Goal: Consume media (video, audio): Consume media (video, audio)

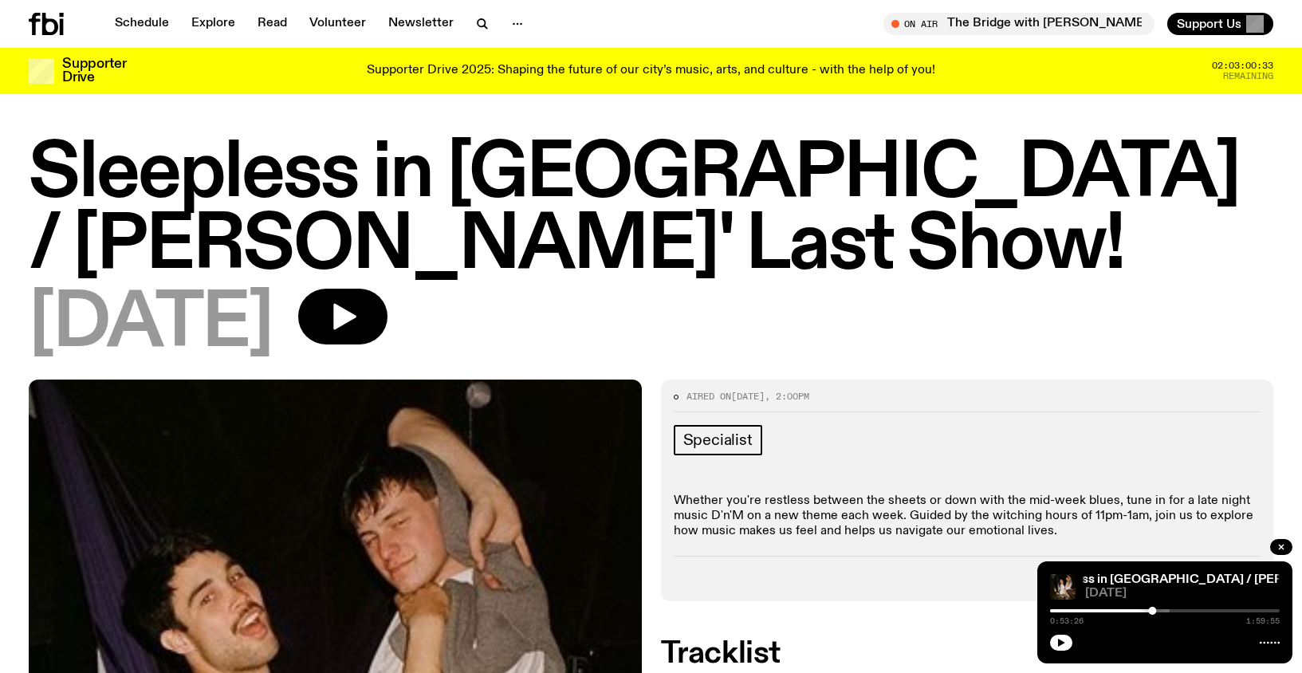
scroll to position [632, 0]
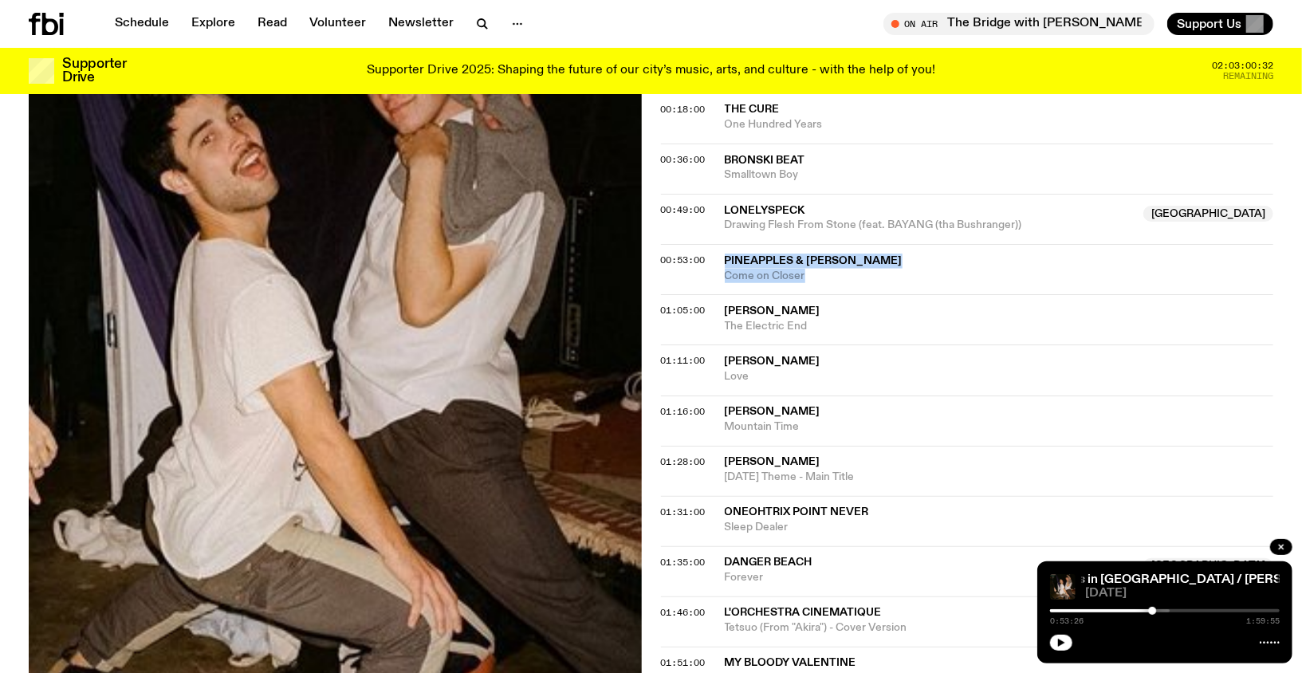
click at [1046, 639] on div "Sleepless in [GEOGRAPHIC_DATA] / [PERSON_NAME]' Last Show! Sleepless in [GEOGRA…" at bounding box center [1164, 612] width 255 height 102
click at [1055, 641] on button "button" at bounding box center [1061, 643] width 22 height 16
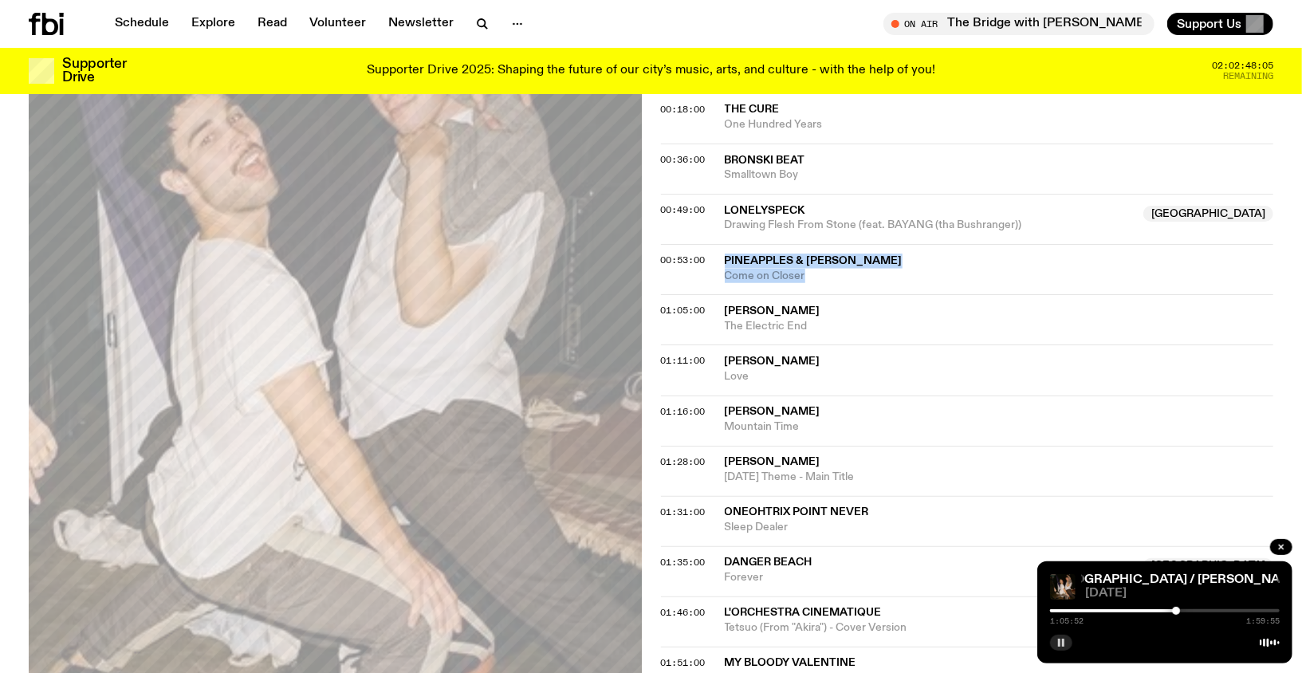
click at [1056, 643] on button "button" at bounding box center [1061, 643] width 22 height 16
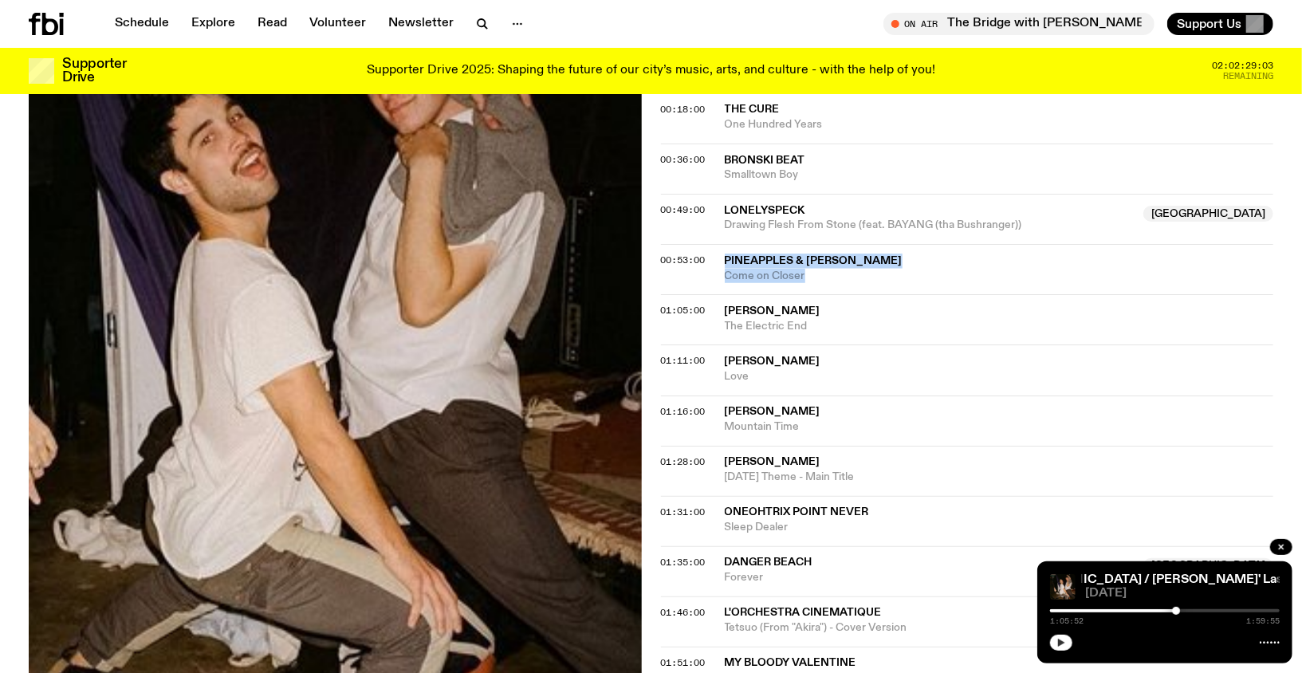
click at [1055, 646] on button "button" at bounding box center [1061, 643] width 22 height 16
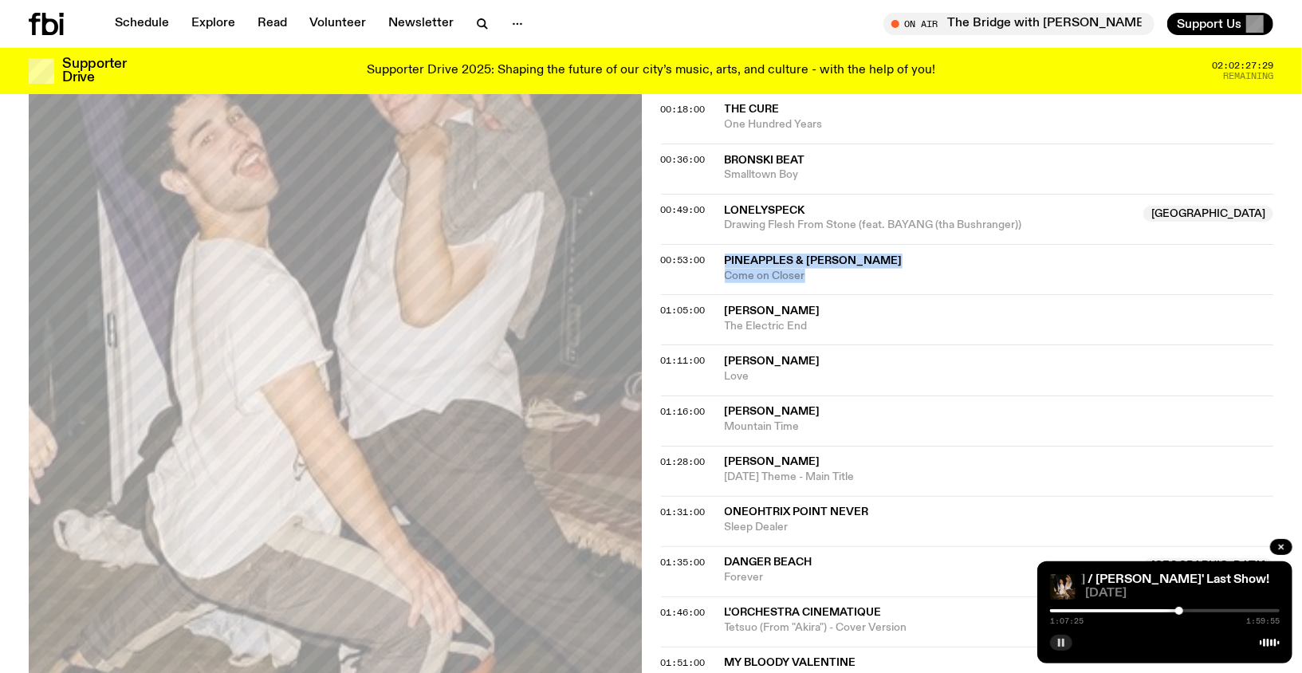
click at [1066, 639] on icon "button" at bounding box center [1061, 643] width 10 height 10
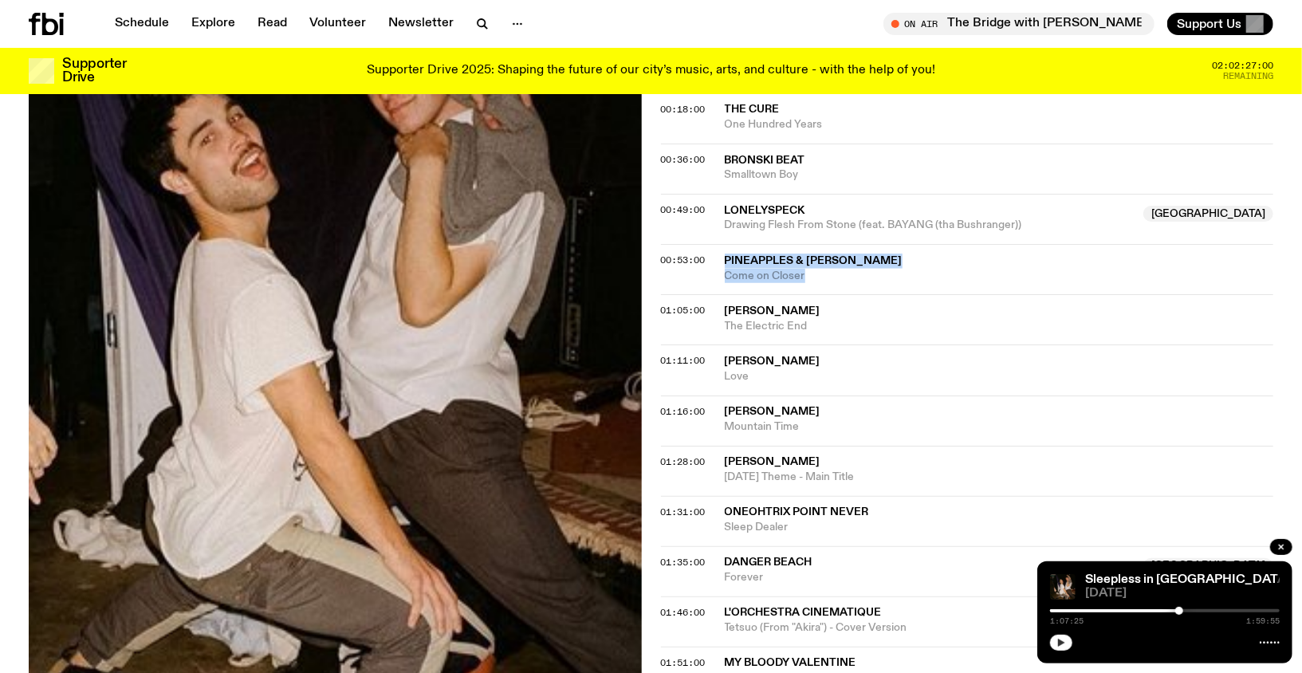
click at [1060, 647] on button "button" at bounding box center [1061, 643] width 22 height 16
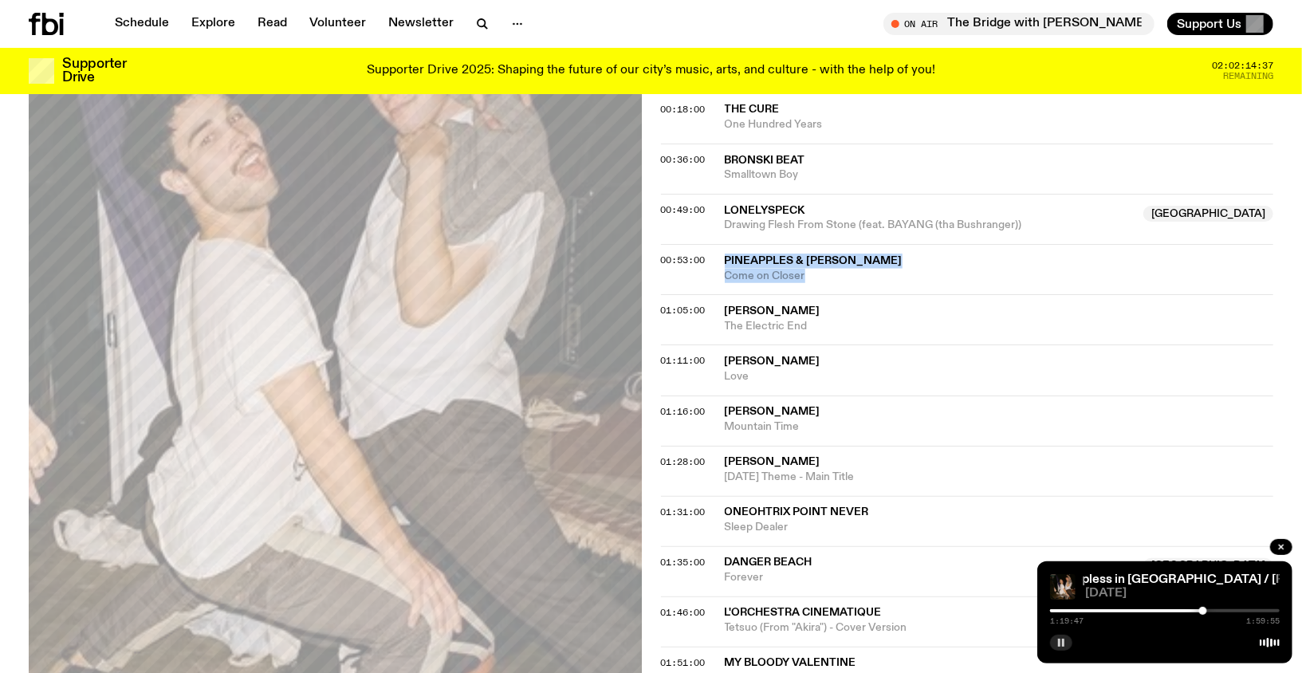
click at [1065, 643] on icon "button" at bounding box center [1061, 643] width 10 height 10
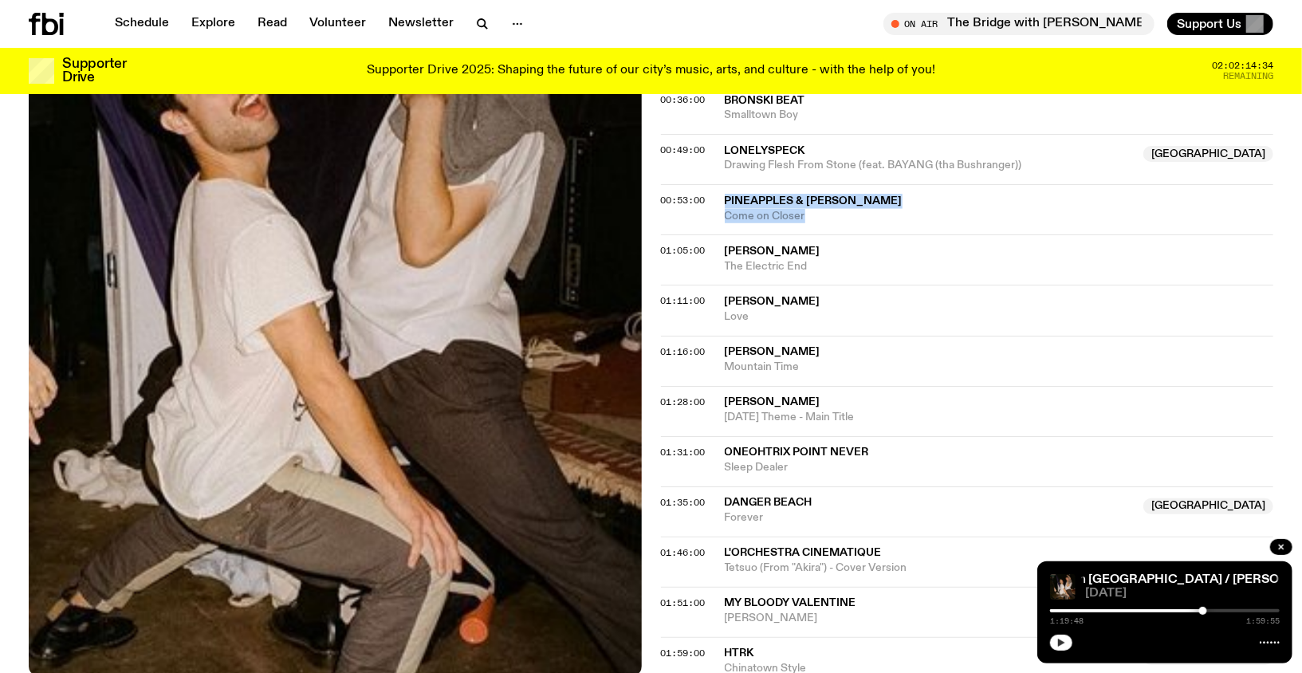
scroll to position [693, 0]
drag, startPoint x: 824, startPoint y: 358, endPoint x: 724, endPoint y: 345, distance: 101.3
click at [725, 345] on div "[PERSON_NAME] Mountain Time" at bounding box center [999, 359] width 549 height 30
copy div "[PERSON_NAME] Mountain Time"
